Goal: Task Accomplishment & Management: Manage account settings

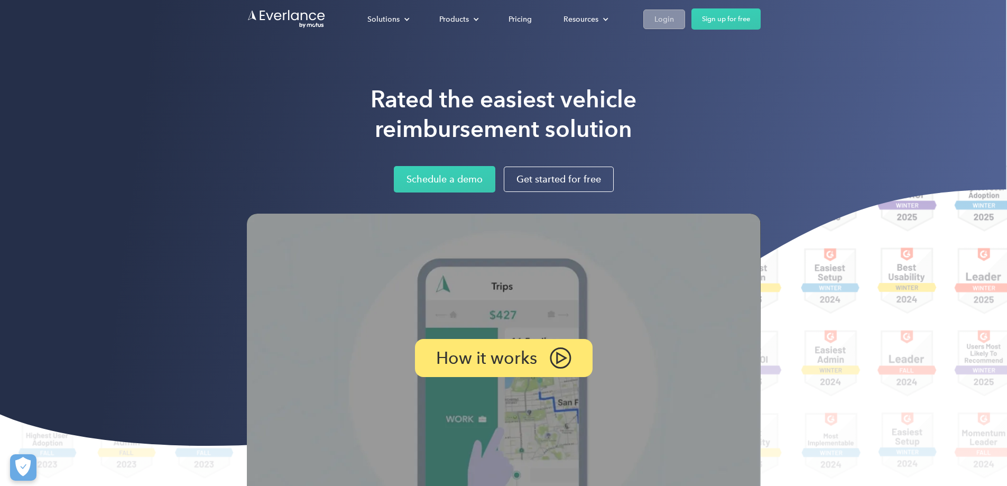
click at [674, 20] on div "Login" at bounding box center [664, 19] width 20 height 13
